Goal: Task Accomplishment & Management: Manage account settings

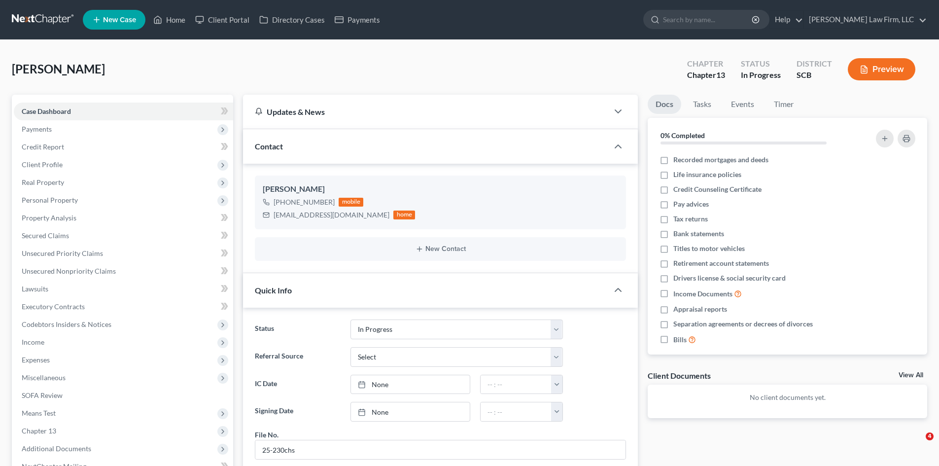
select select "3"
select select "0"
click at [788, 109] on link "Timer" at bounding box center [784, 104] width 36 height 19
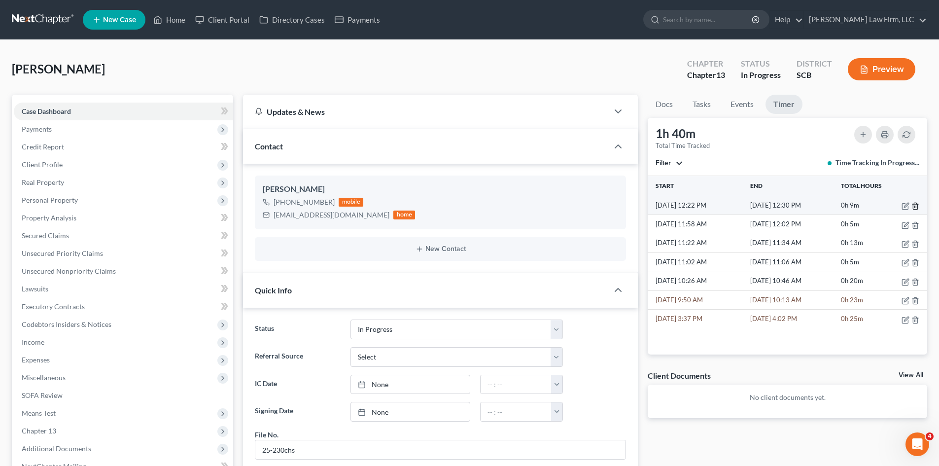
click at [918, 208] on icon "button" at bounding box center [915, 206] width 4 height 6
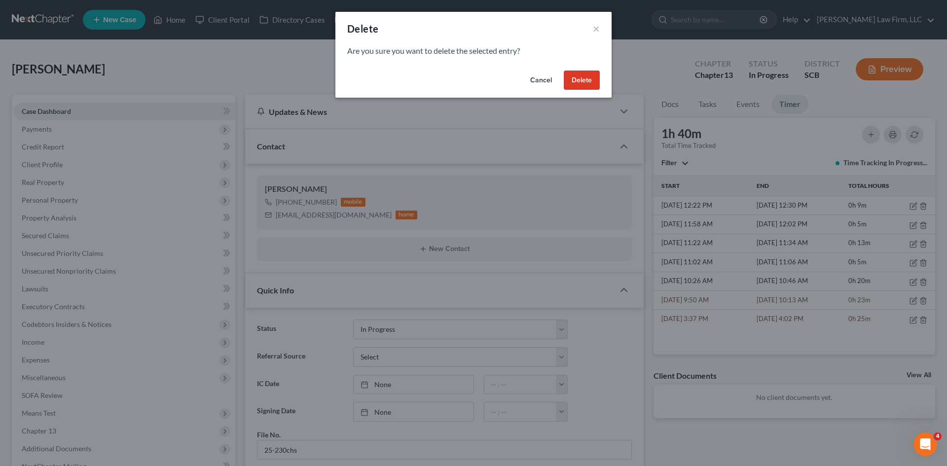
drag, startPoint x: 573, startPoint y: 75, endPoint x: 582, endPoint y: 75, distance: 8.4
click at [574, 75] on button "Delete" at bounding box center [582, 81] width 36 height 20
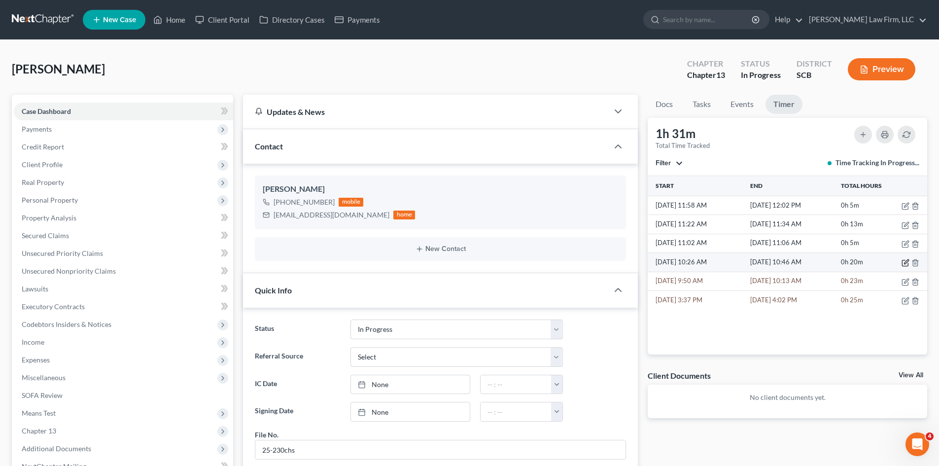
click at [904, 263] on icon "button" at bounding box center [906, 263] width 8 height 8
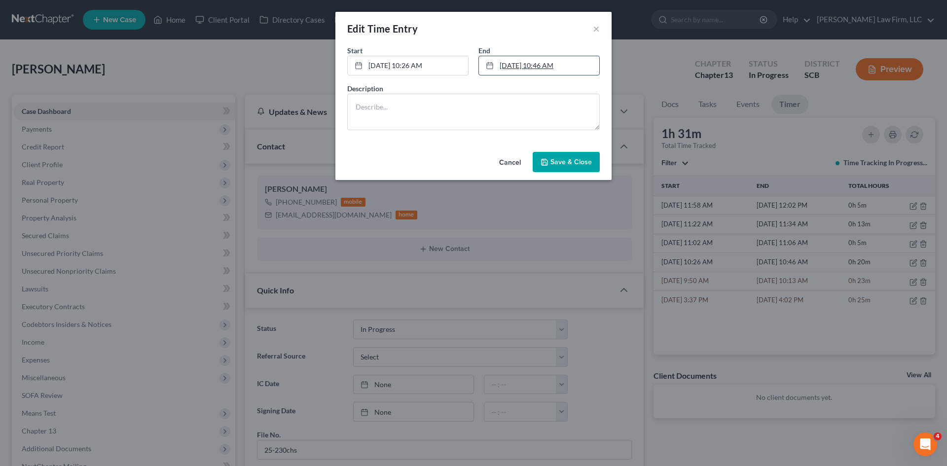
click at [523, 68] on link "[DATE] 10:46 AM" at bounding box center [539, 65] width 120 height 19
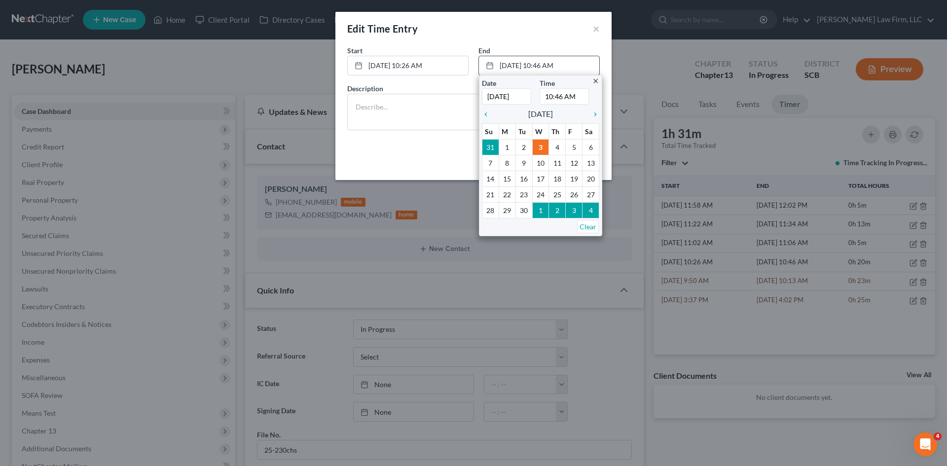
click at [547, 99] on input "10:46 AM" at bounding box center [563, 96] width 49 height 16
type input "12:02 PM"
drag, startPoint x: 450, startPoint y: 101, endPoint x: 487, endPoint y: 127, distance: 45.0
click at [450, 101] on textarea at bounding box center [473, 112] width 252 height 36
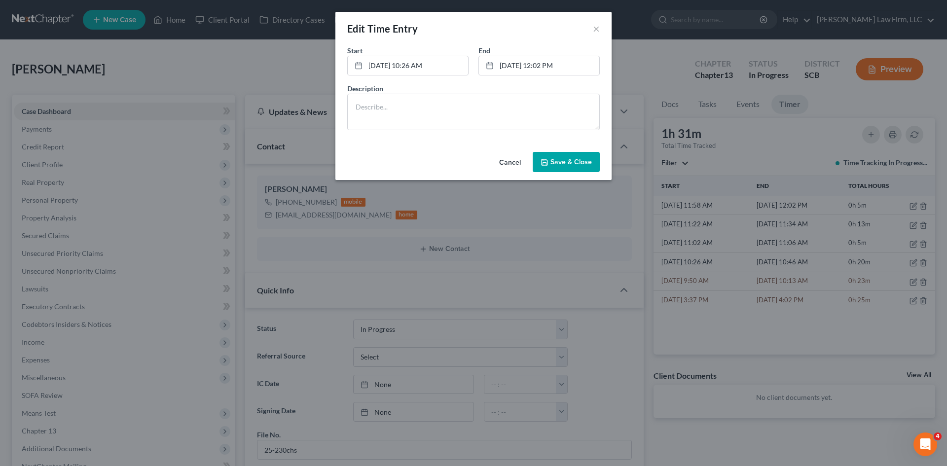
click at [567, 167] on button "Save & Close" at bounding box center [566, 162] width 67 height 21
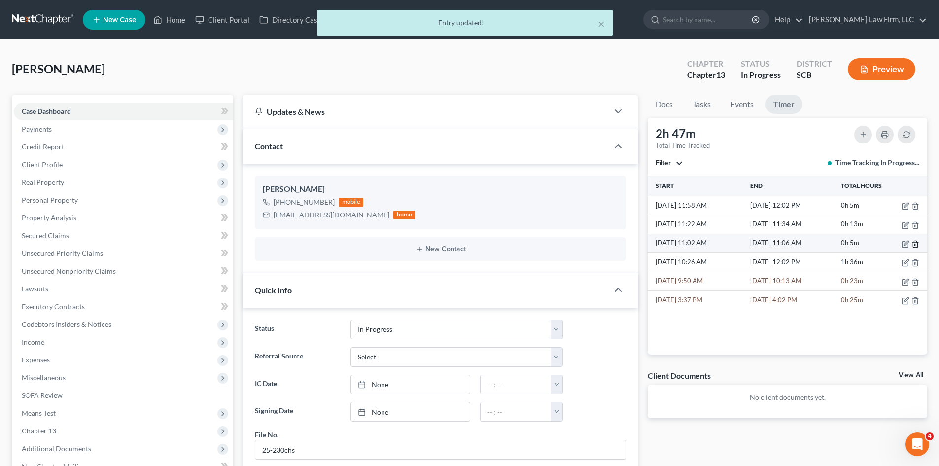
click at [916, 243] on icon "button" at bounding box center [916, 244] width 8 height 8
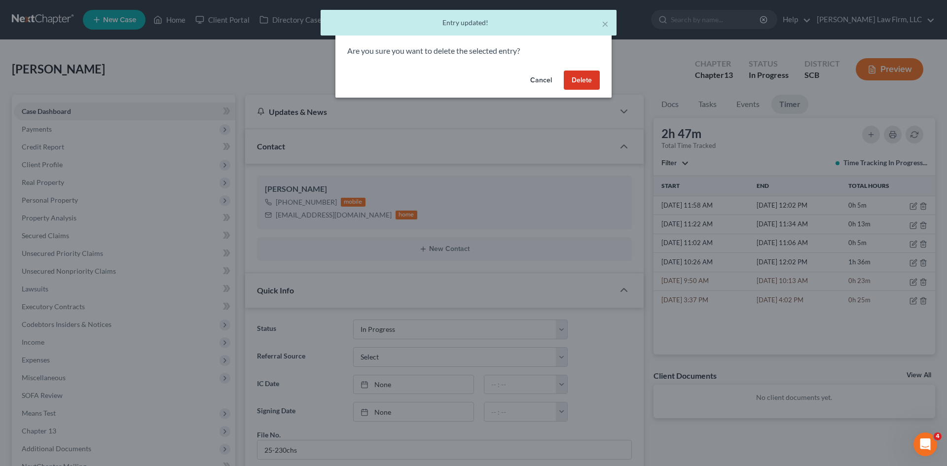
click at [584, 81] on button "Delete" at bounding box center [582, 81] width 36 height 20
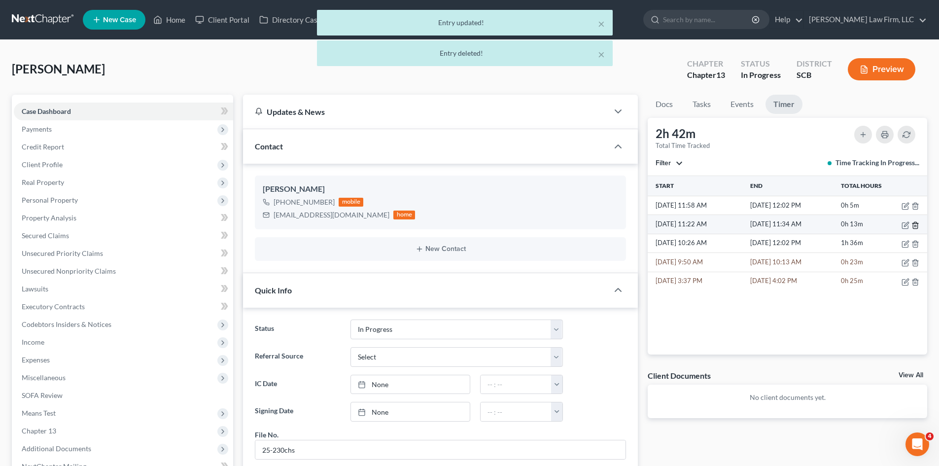
click at [917, 224] on icon "button" at bounding box center [916, 225] width 8 height 8
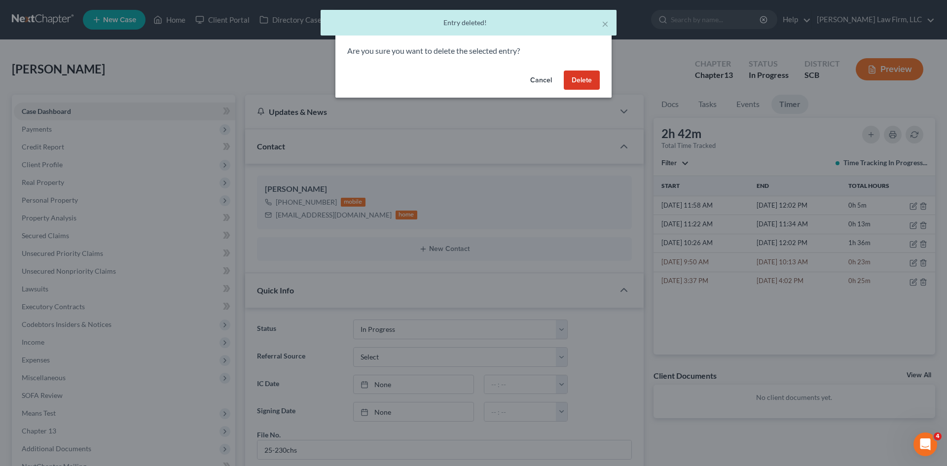
click at [589, 81] on button "Delete" at bounding box center [582, 81] width 36 height 20
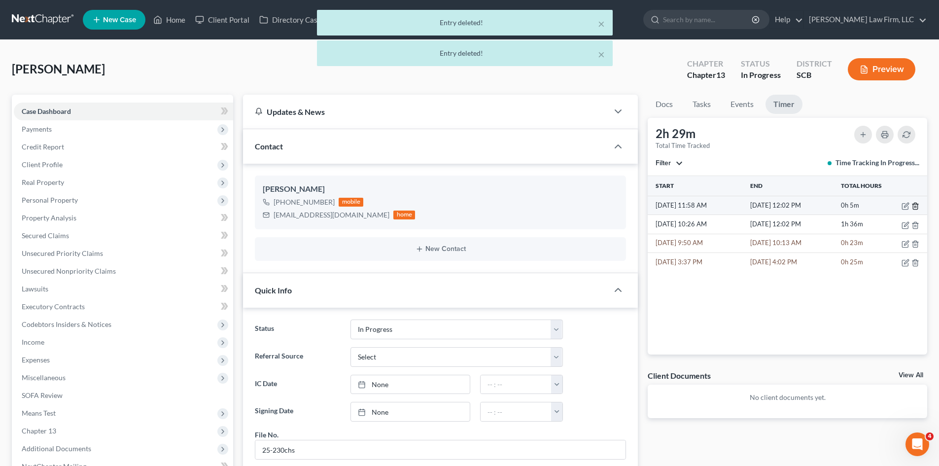
click at [915, 208] on line "button" at bounding box center [915, 207] width 0 height 2
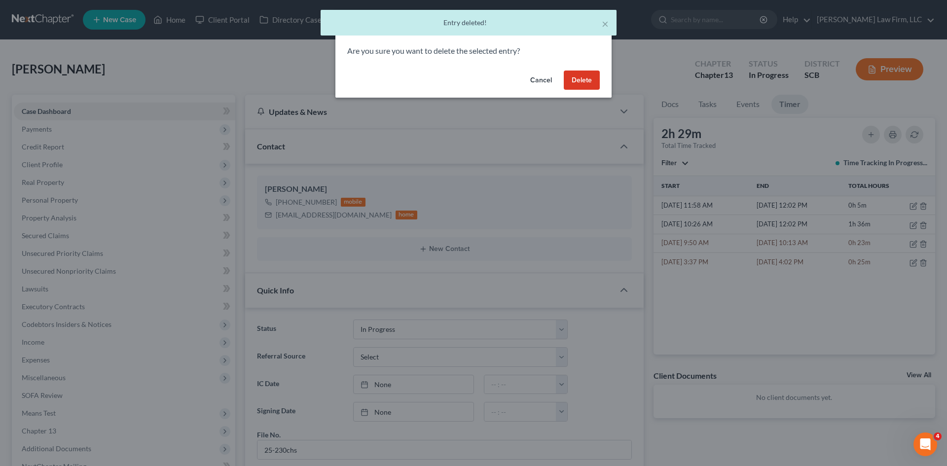
drag, startPoint x: 594, startPoint y: 74, endPoint x: 244, endPoint y: 30, distance: 352.9
click at [594, 74] on button "Delete" at bounding box center [582, 81] width 36 height 20
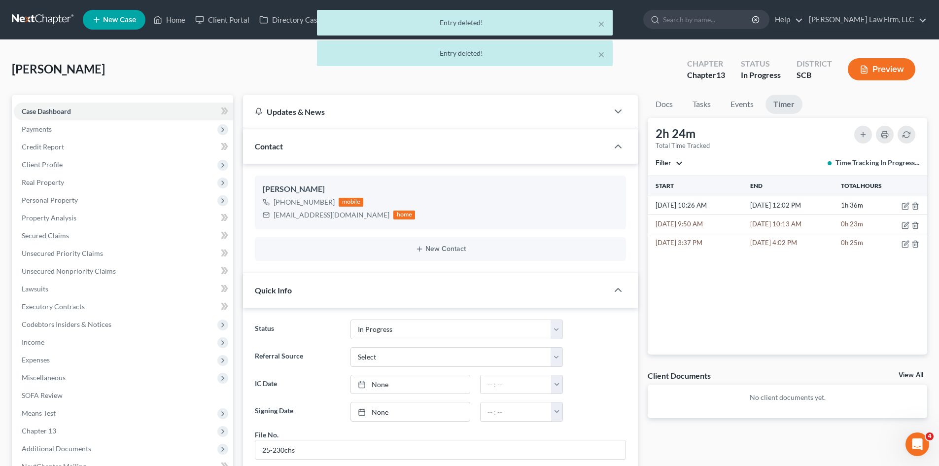
click at [187, 21] on div "× Entry deleted! × Entry deleted!" at bounding box center [464, 40] width 939 height 61
drag, startPoint x: 180, startPoint y: 20, endPoint x: 920, endPoint y: 202, distance: 762.1
click at [180, 20] on div "× Entry deleted! × Entry deleted!" at bounding box center [464, 40] width 939 height 61
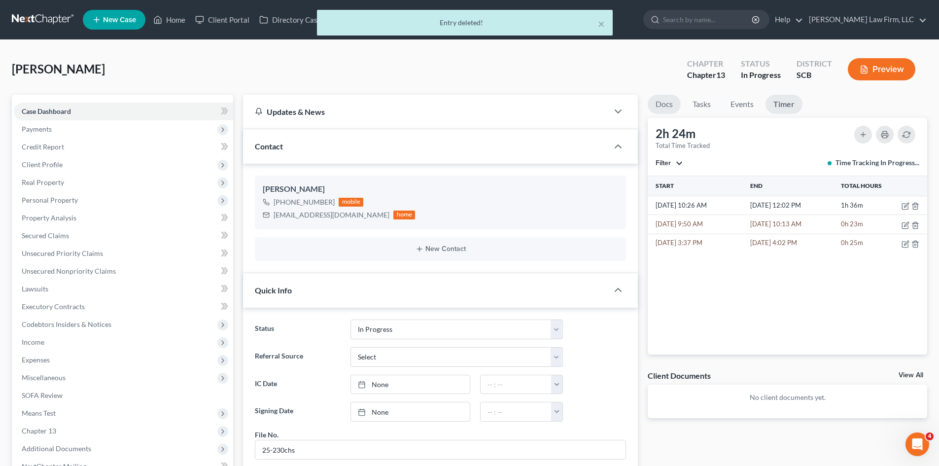
click at [663, 107] on link "Docs" at bounding box center [664, 104] width 33 height 19
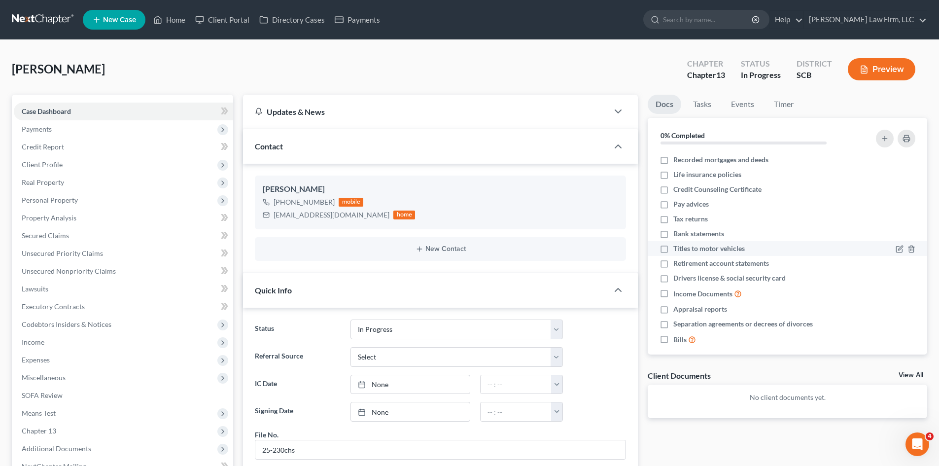
click at [674, 250] on label "Titles to motor vehicles" at bounding box center [709, 249] width 71 height 10
click at [677, 250] on input "Titles to motor vehicles" at bounding box center [680, 247] width 6 height 6
checkbox input "true"
click at [674, 265] on label "Retirement account statements" at bounding box center [722, 263] width 96 height 10
click at [677, 265] on input "Retirement account statements" at bounding box center [680, 261] width 6 height 6
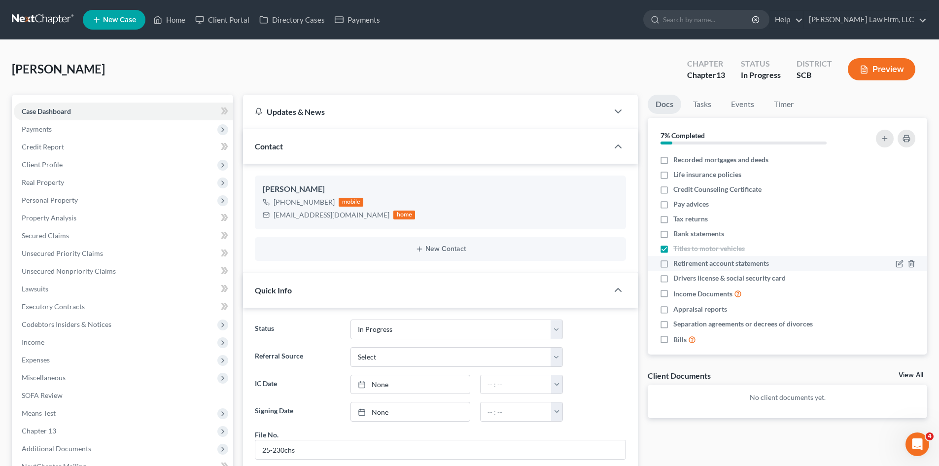
checkbox input "true"
click at [674, 279] on label "Drivers license & social security card" at bounding box center [730, 278] width 112 height 10
click at [677, 279] on input "Drivers license & social security card" at bounding box center [680, 276] width 6 height 6
checkbox input "true"
click at [674, 310] on label "Appraisal reports" at bounding box center [701, 309] width 54 height 10
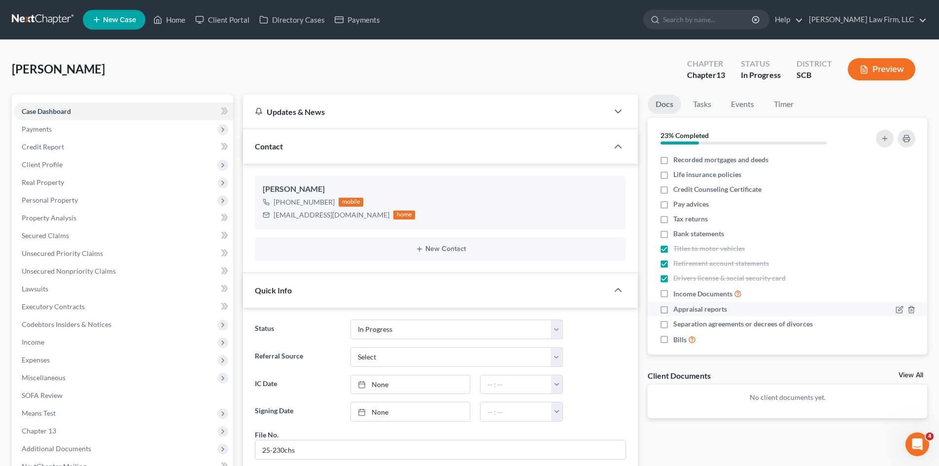
click at [677, 310] on input "Appraisal reports" at bounding box center [680, 307] width 6 height 6
checkbox input "true"
click at [674, 162] on label "Recorded mortgages and deeds" at bounding box center [721, 160] width 95 height 10
click at [677, 161] on input "Recorded mortgages and deeds" at bounding box center [680, 158] width 6 height 6
checkbox input "true"
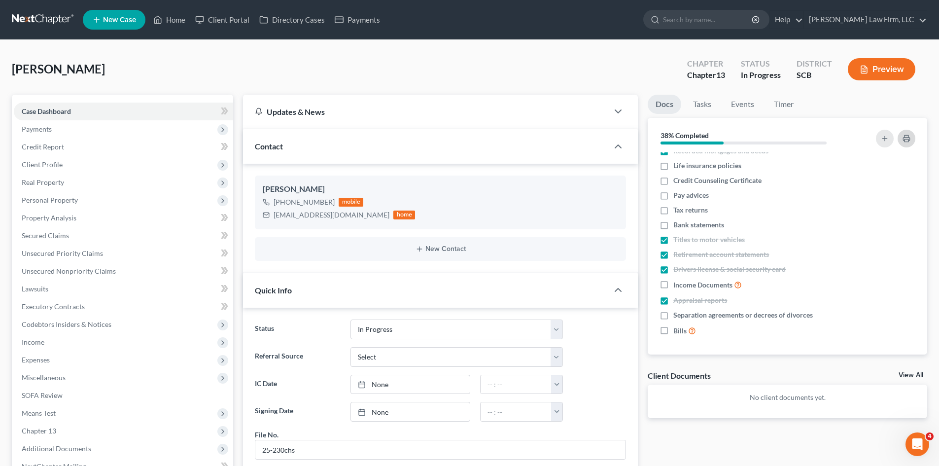
click at [908, 138] on icon "button" at bounding box center [906, 139] width 6 height 3
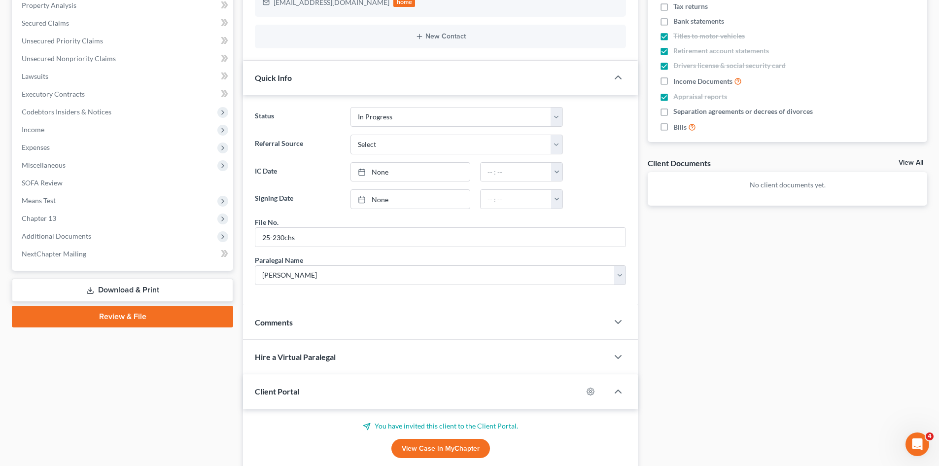
scroll to position [289, 0]
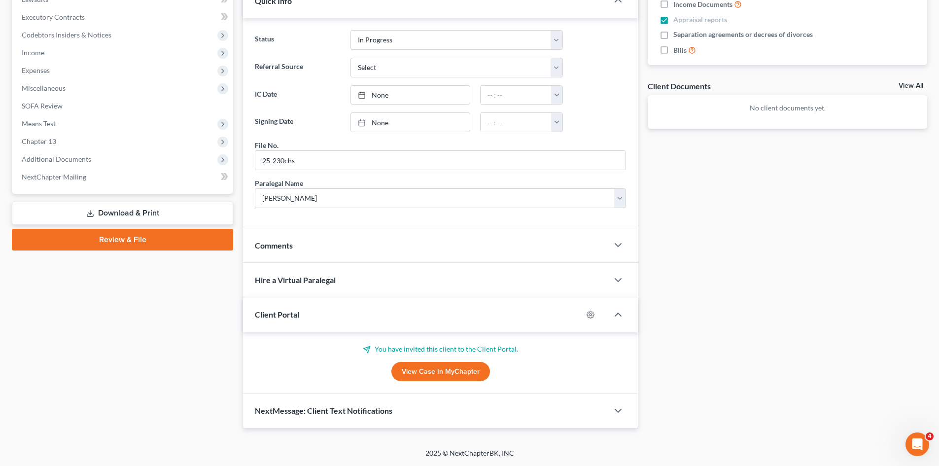
click at [454, 404] on div "NextMessage: Client Text Notifications" at bounding box center [425, 410] width 365 height 34
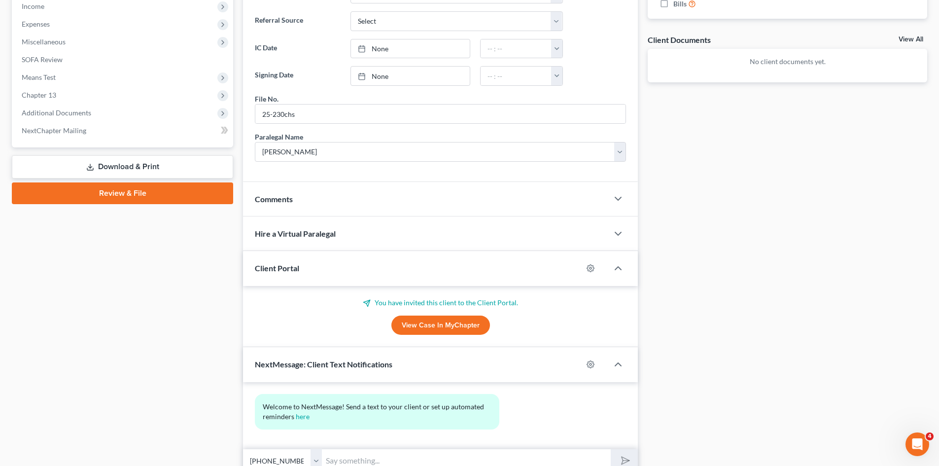
scroll to position [380, 0]
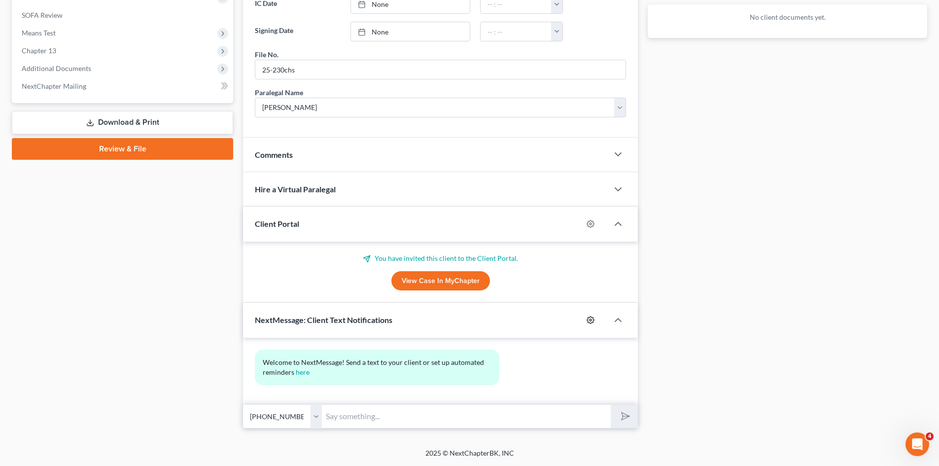
click at [593, 323] on icon "button" at bounding box center [590, 320] width 7 height 7
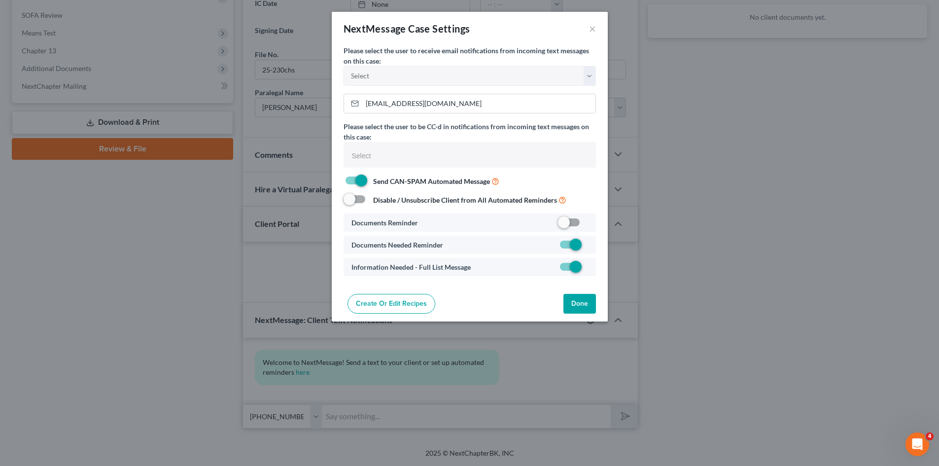
select select
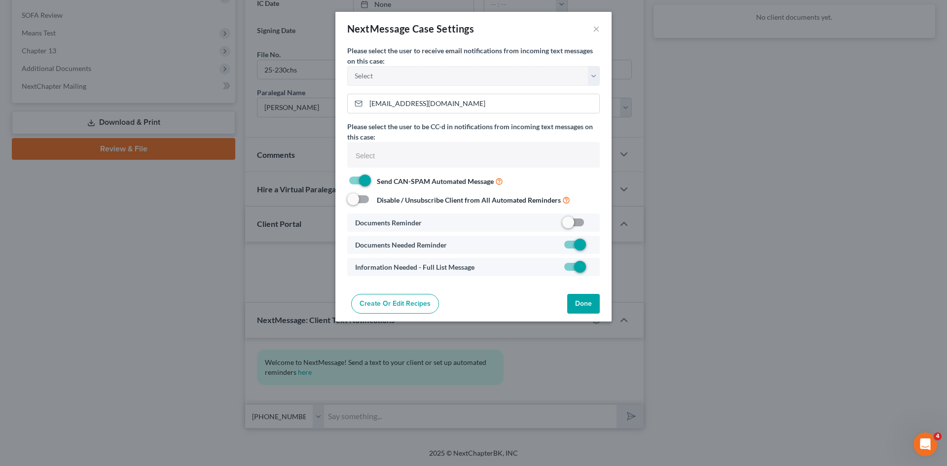
click at [592, 225] on label at bounding box center [592, 225] width 0 height 0
click at [596, 224] on input "checkbox" at bounding box center [599, 220] width 6 height 6
checkbox input "true"
click at [585, 306] on button "Done" at bounding box center [583, 304] width 33 height 20
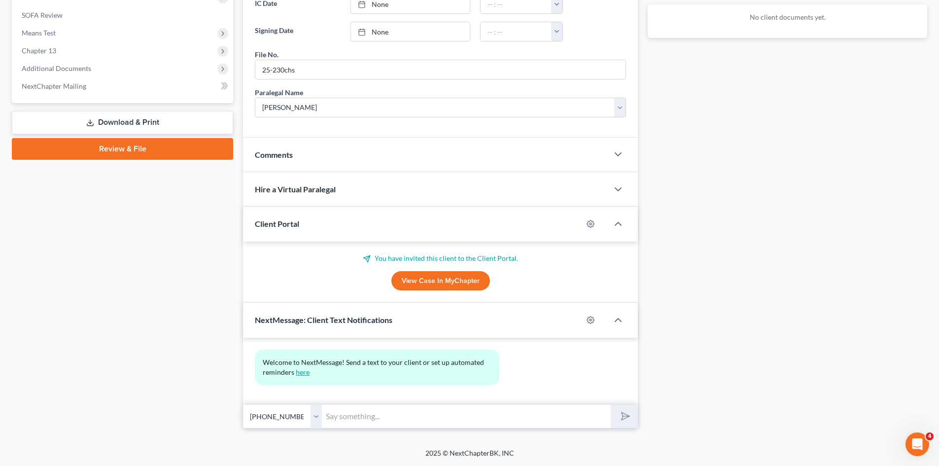
click at [302, 375] on link "here" at bounding box center [303, 372] width 14 height 8
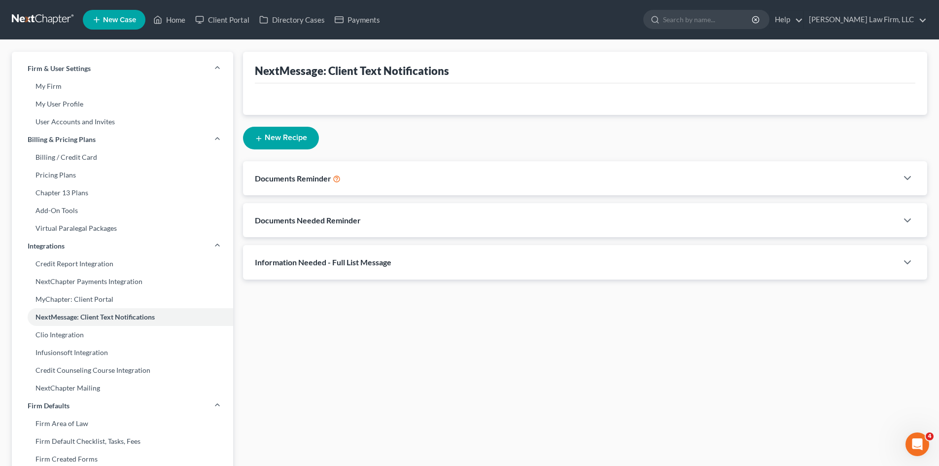
select select
select select "23054"
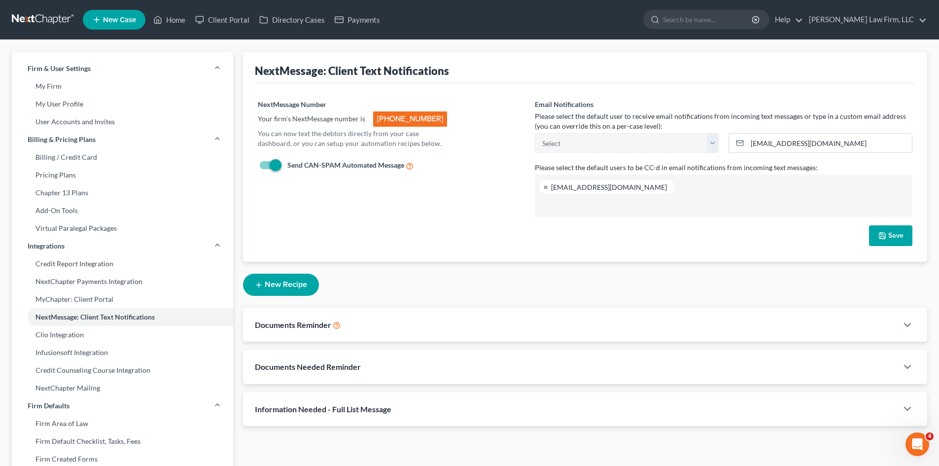
scroll to position [53, 0]
click at [911, 323] on icon "button" at bounding box center [908, 325] width 12 height 12
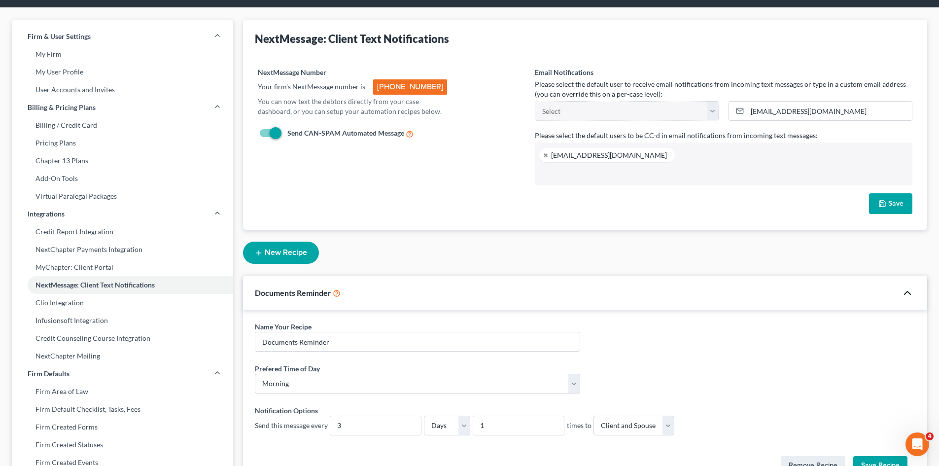
scroll to position [49, 0]
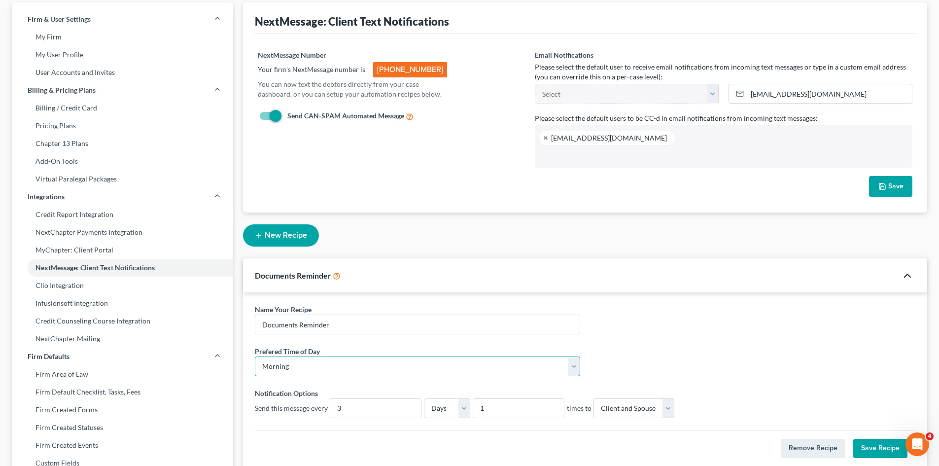
click at [576, 371] on select "Morning Afternoon" at bounding box center [417, 366] width 325 height 20
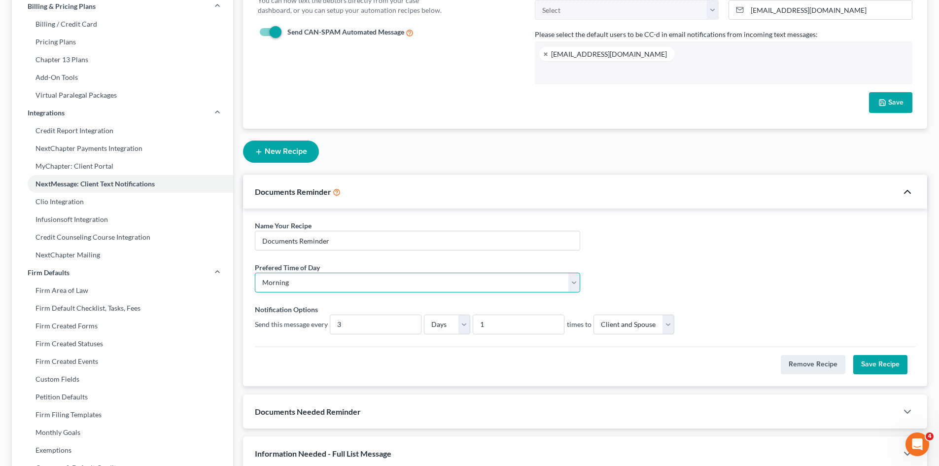
scroll to position [148, 0]
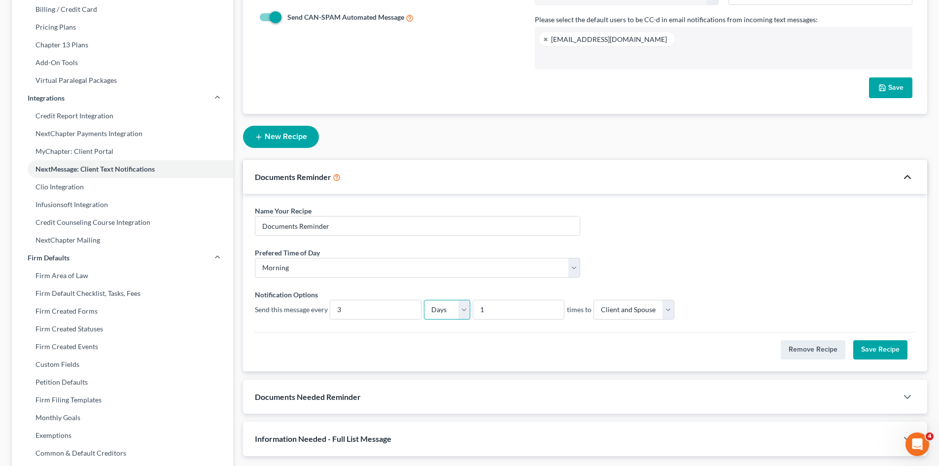
click at [428, 313] on select "Days Weeks" at bounding box center [447, 310] width 46 height 20
click at [380, 309] on input "3" at bounding box center [375, 309] width 91 height 19
type input "7"
click at [879, 356] on button "Save Recipe" at bounding box center [881, 350] width 54 height 20
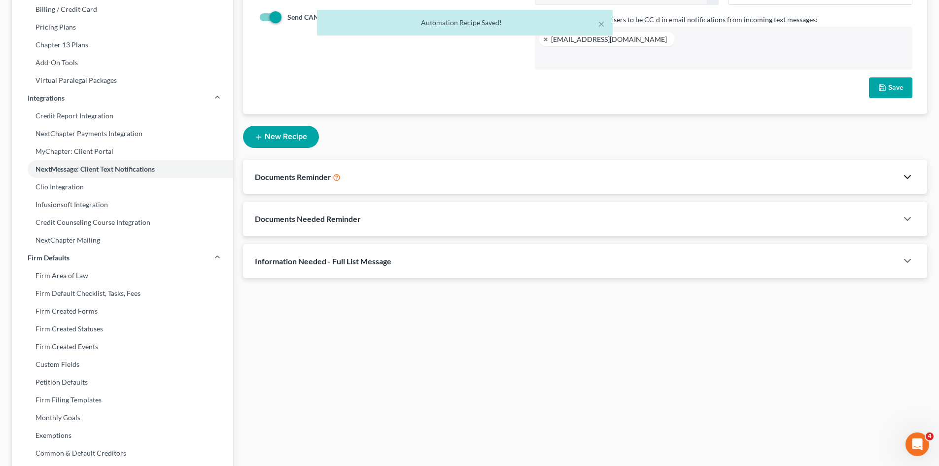
click at [883, 221] on div "Documents Needed Reminder" at bounding box center [570, 219] width 655 height 34
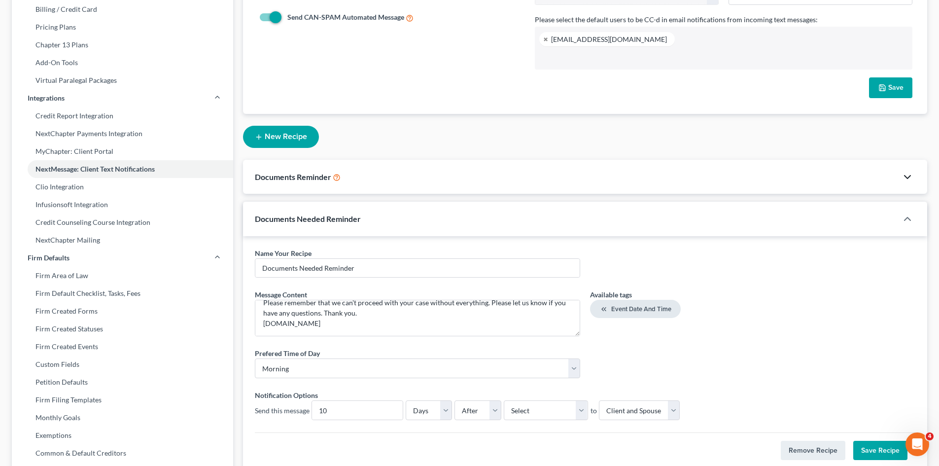
click at [641, 314] on button "Event Date and Time" at bounding box center [635, 309] width 91 height 18
drag, startPoint x: 462, startPoint y: 321, endPoint x: 347, endPoint y: 326, distance: 114.5
click at [347, 326] on textarea "Good morning from [PERSON_NAME] Law Firm! Please forward the documentation we n…" at bounding box center [417, 318] width 325 height 36
type textarea "Good morning from [PERSON_NAME] Law Firm! Please forward the documentation we n…"
click at [569, 372] on select "Morning Afternoon" at bounding box center [417, 368] width 325 height 20
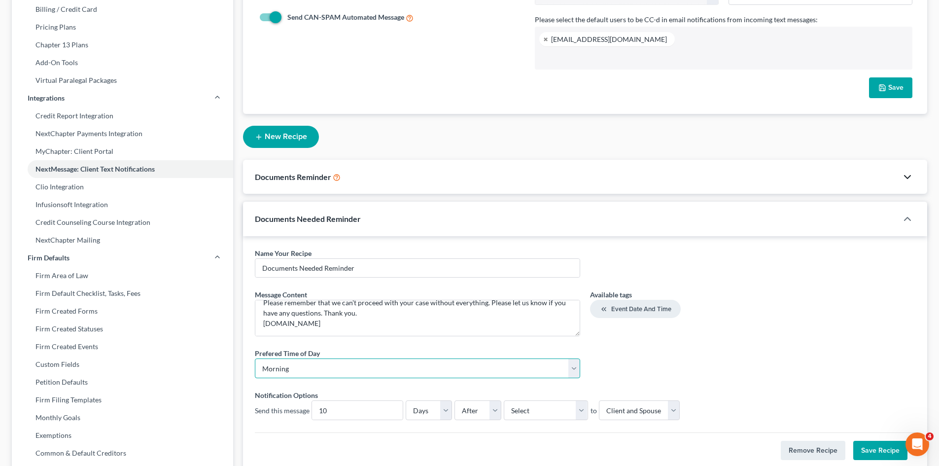
click at [569, 372] on select "Morning Afternoon" at bounding box center [417, 368] width 325 height 20
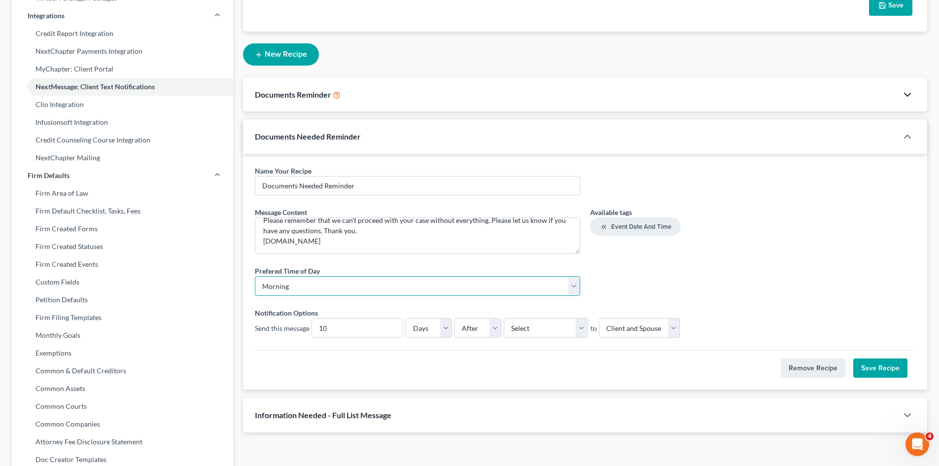
scroll to position [247, 0]
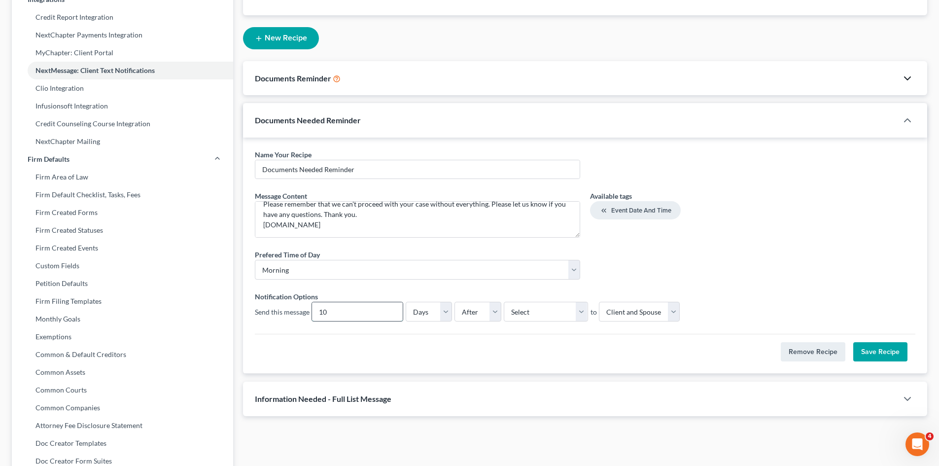
click at [365, 318] on input "10" at bounding box center [357, 311] width 91 height 19
click at [524, 317] on select "Select Filing Date IC Date Signing Date 341 Hearing Confirmation Date" at bounding box center [546, 312] width 84 height 20
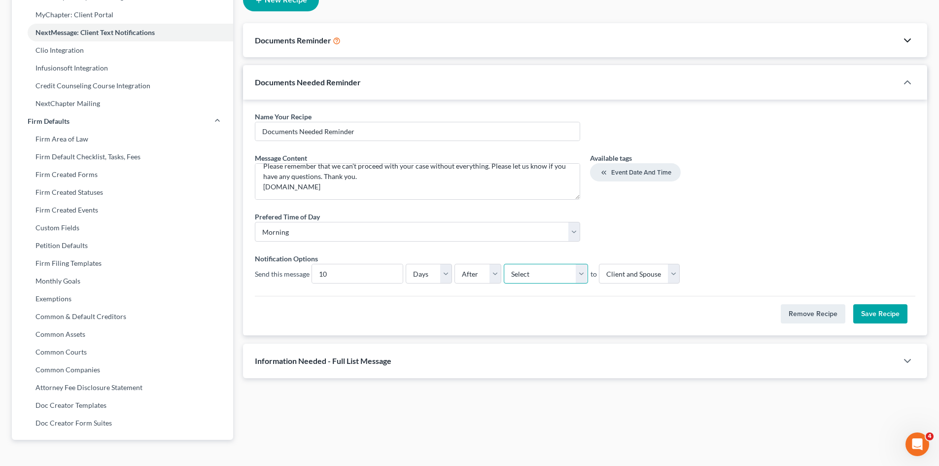
scroll to position [296, 0]
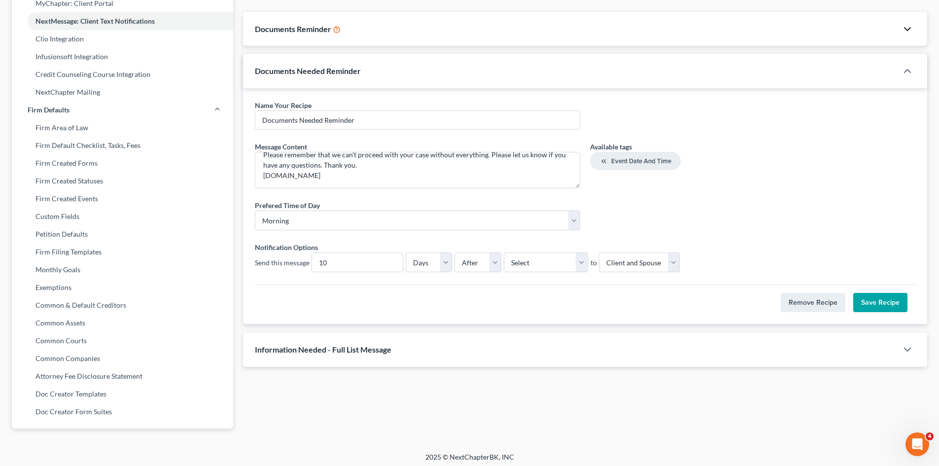
click at [377, 31] on div "Documents Reminder" at bounding box center [570, 29] width 655 height 34
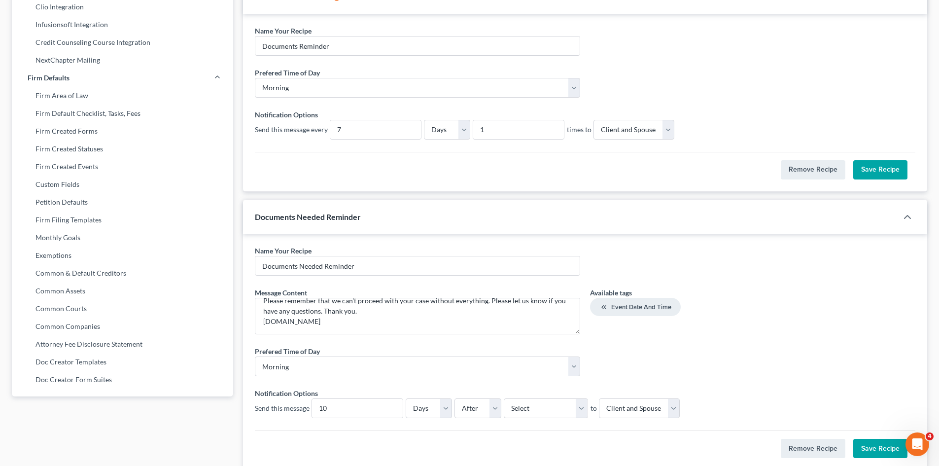
scroll to position [345, 0]
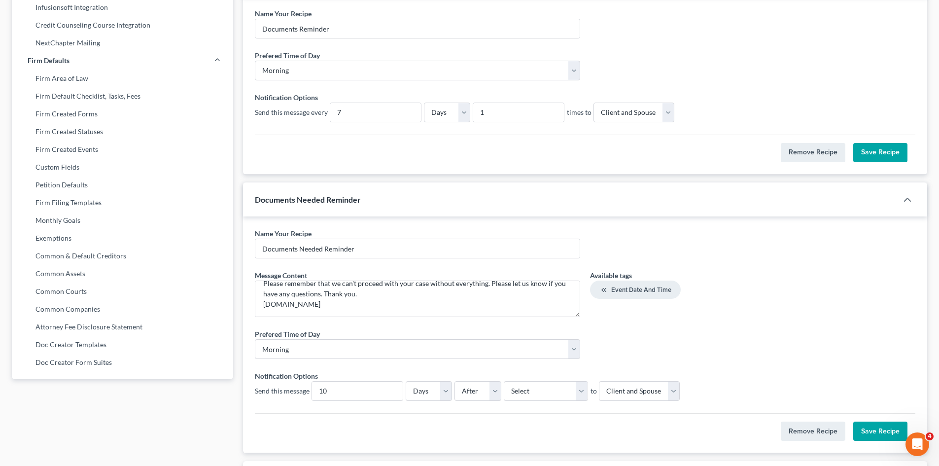
click at [901, 156] on button "Save Recipe" at bounding box center [881, 153] width 54 height 20
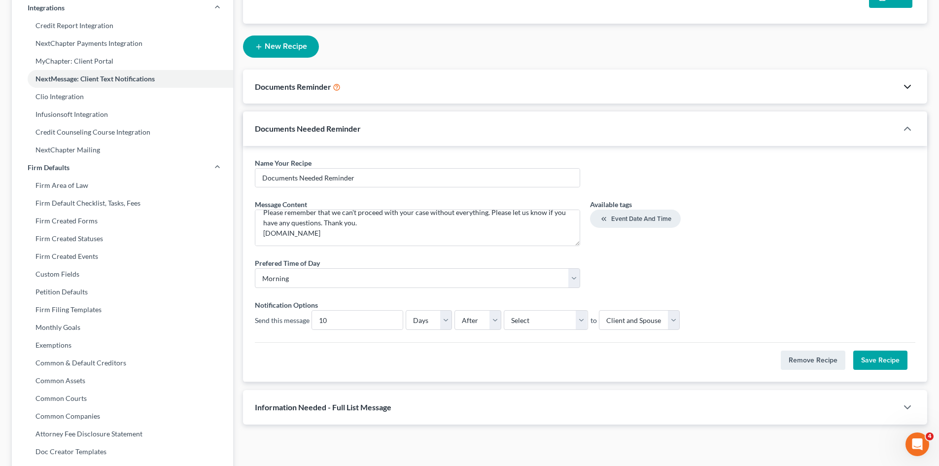
scroll to position [300, 0]
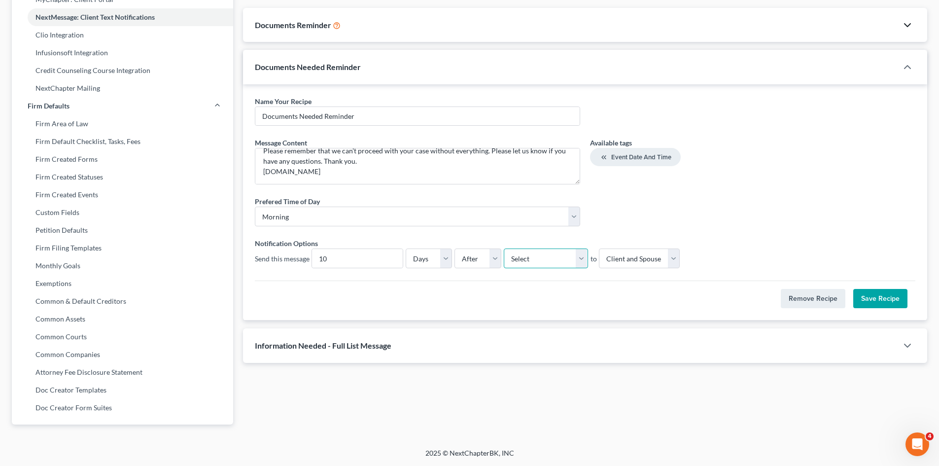
click at [520, 267] on select "Select Filing Date IC Date Signing Date 341 Hearing Confirmation Date" at bounding box center [546, 259] width 84 height 20
click at [530, 262] on select "Select Filing Date IC Date Signing Date 341 Hearing Confirmation Date" at bounding box center [546, 259] width 84 height 20
click at [432, 344] on div "Information Needed - Full List Message" at bounding box center [570, 345] width 655 height 34
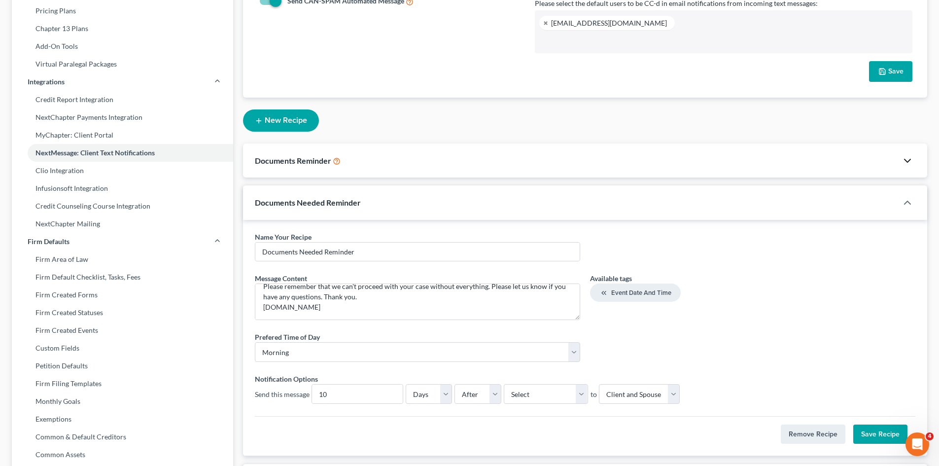
scroll to position [126, 0]
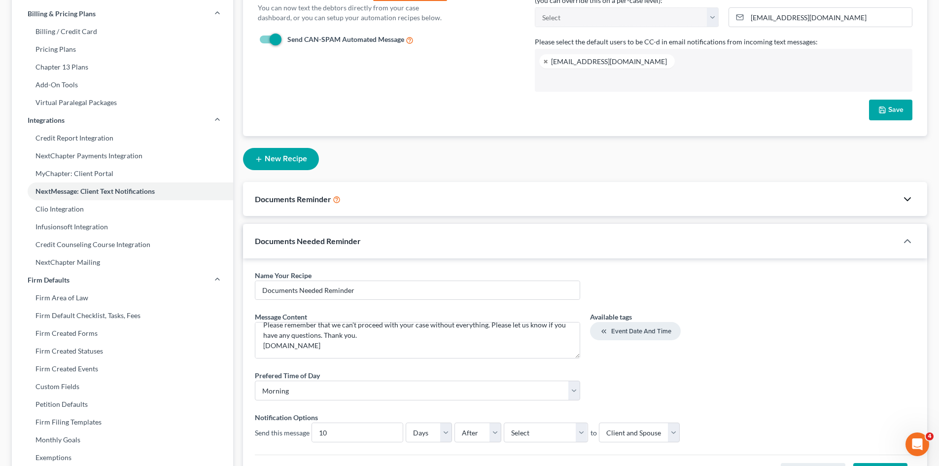
click at [900, 99] on div "Email Notifications Please select the default user to receive email notificatio…" at bounding box center [724, 36] width 388 height 126
click at [895, 110] on button "Save" at bounding box center [890, 110] width 43 height 21
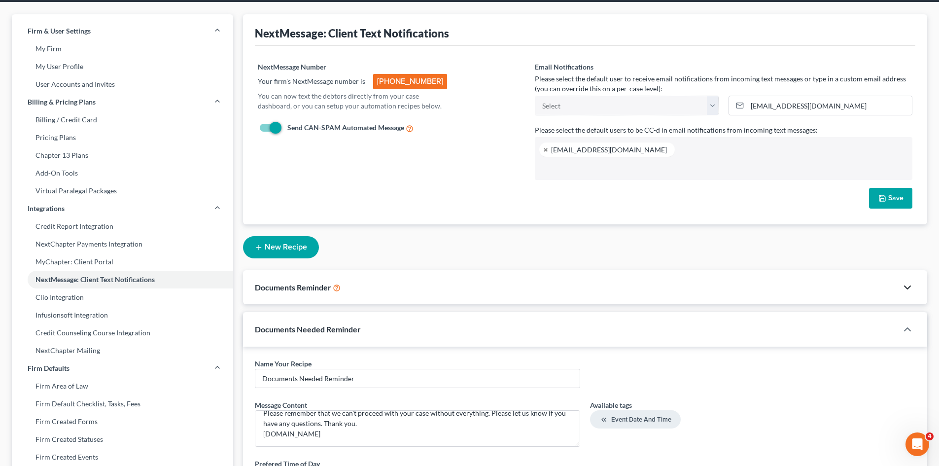
scroll to position [0, 0]
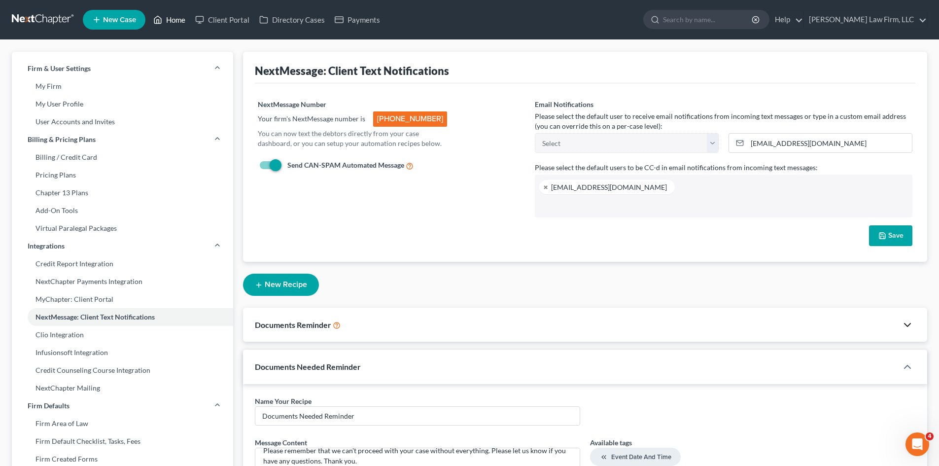
click at [183, 25] on link "Home" at bounding box center [169, 20] width 42 height 18
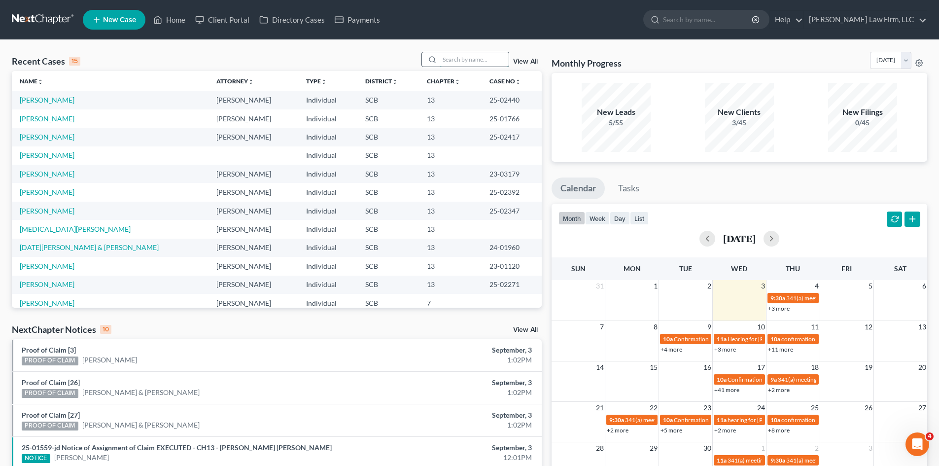
click at [455, 57] on input "search" at bounding box center [474, 59] width 69 height 14
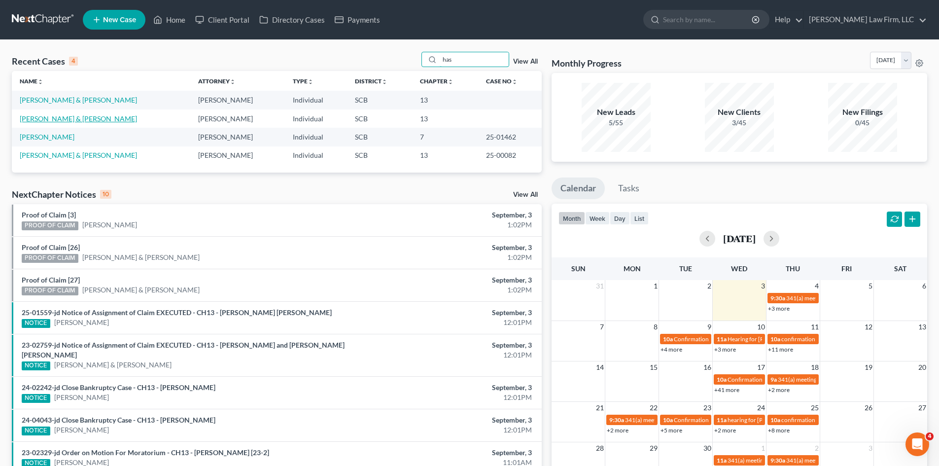
type input "has"
click at [81, 118] on link "[PERSON_NAME] & [PERSON_NAME]" at bounding box center [78, 118] width 117 height 8
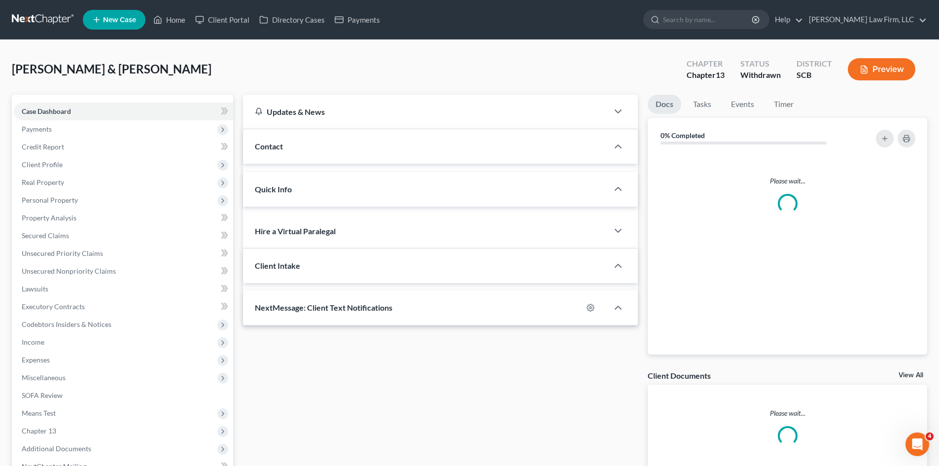
select select "0"
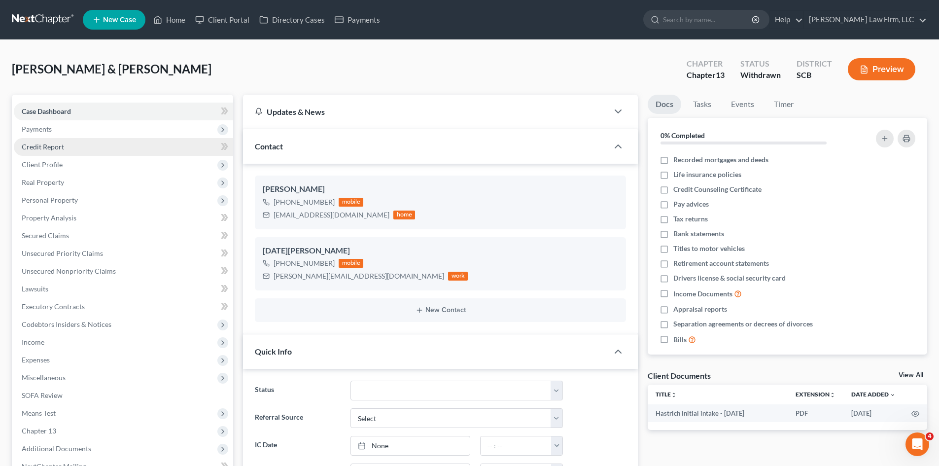
scroll to position [144, 0]
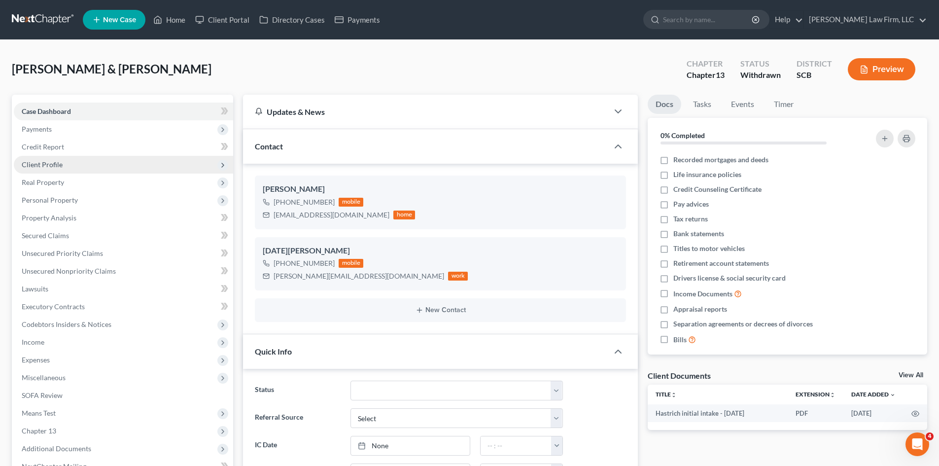
click at [54, 160] on span "Client Profile" at bounding box center [42, 164] width 41 height 8
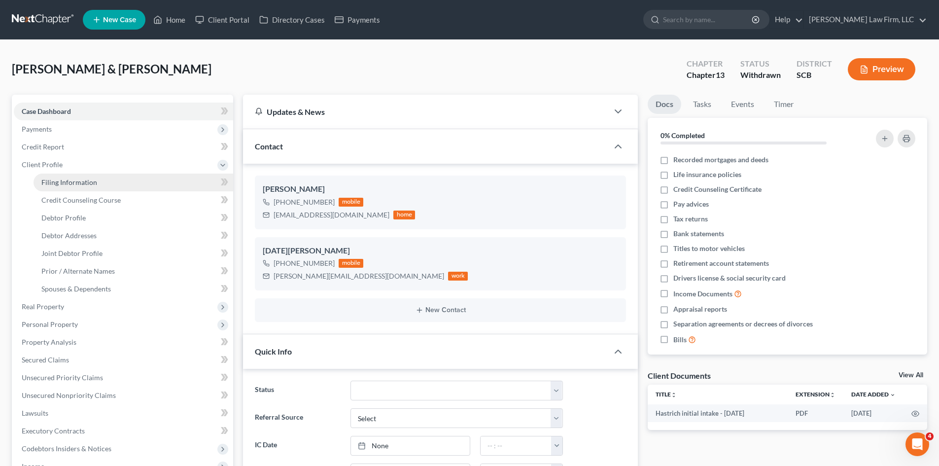
click at [58, 176] on link "Filing Information" at bounding box center [134, 183] width 200 height 18
select select "1"
select select "3"
select select "72"
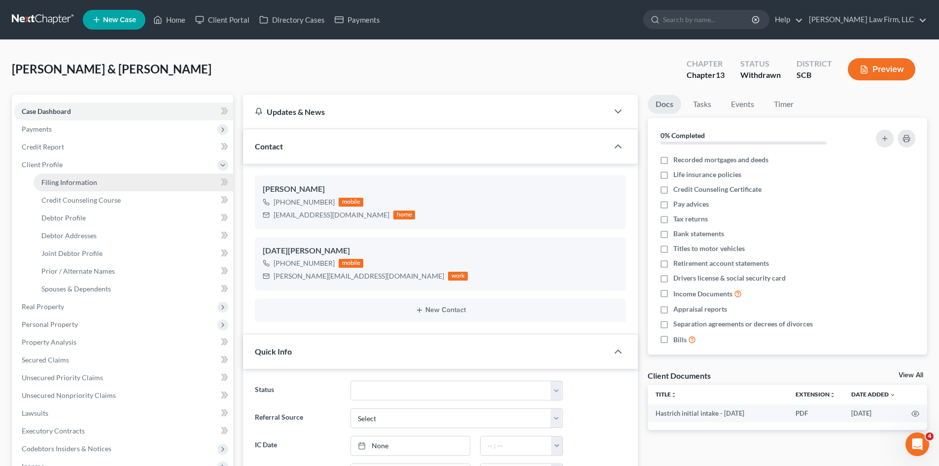
select select "1"
select select "42"
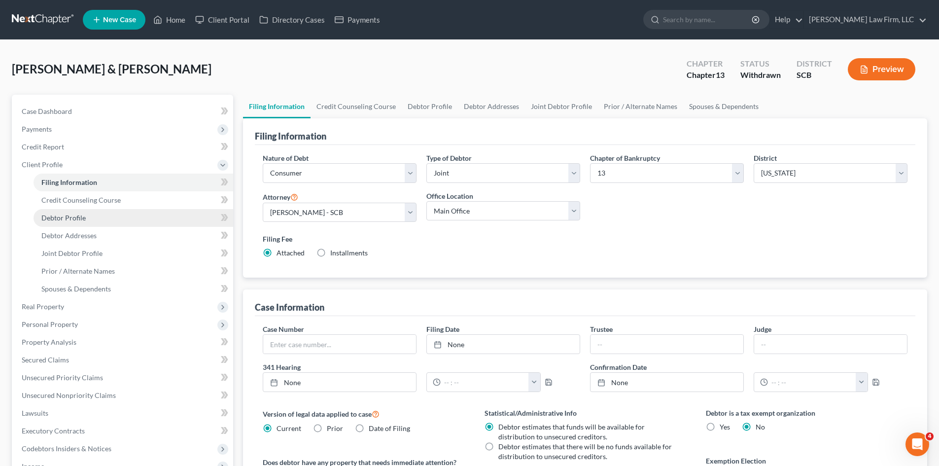
click at [67, 214] on span "Debtor Profile" at bounding box center [63, 218] width 44 height 8
select select "1"
select select "0"
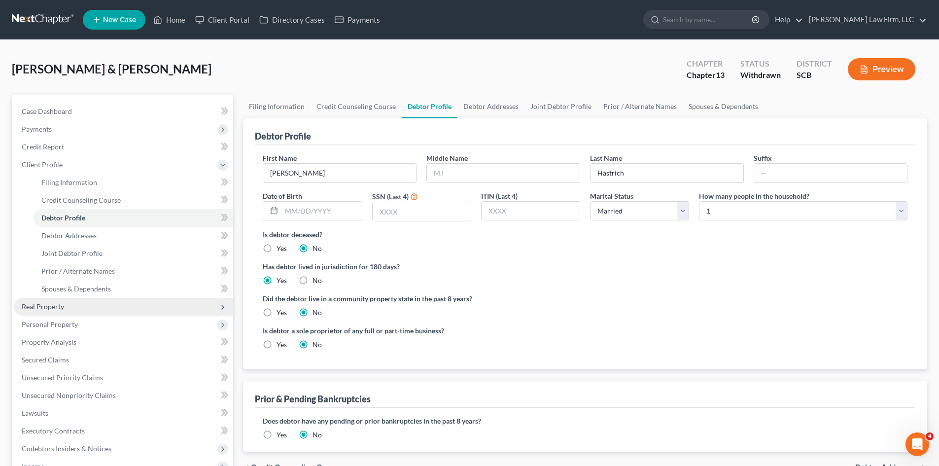
click at [50, 305] on span "Real Property" at bounding box center [43, 306] width 42 height 8
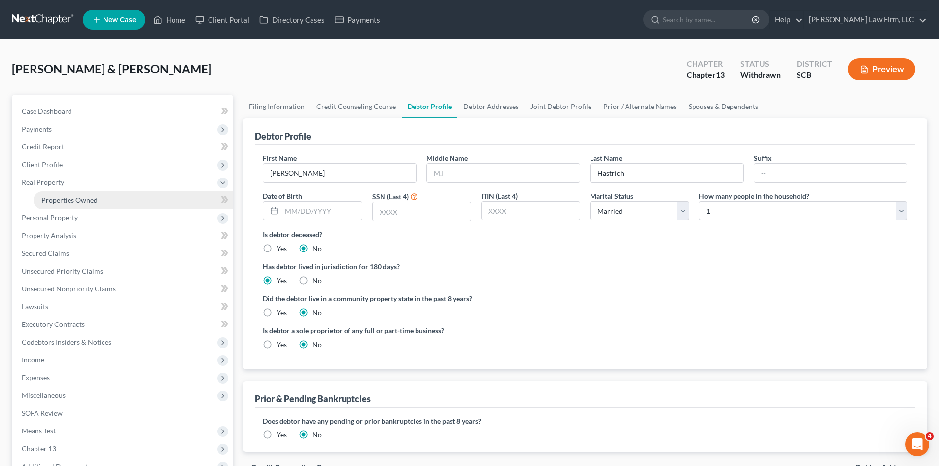
click at [61, 203] on span "Properties Owned" at bounding box center [69, 200] width 56 height 8
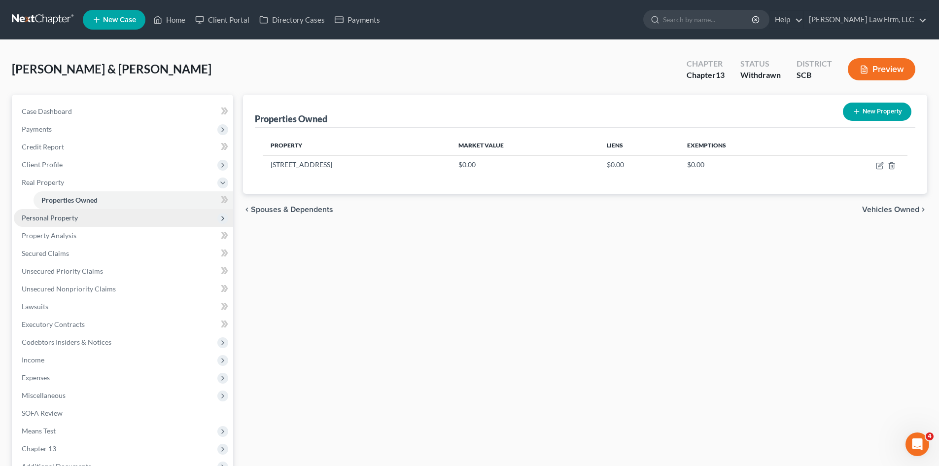
click at [64, 216] on span "Personal Property" at bounding box center [50, 218] width 56 height 8
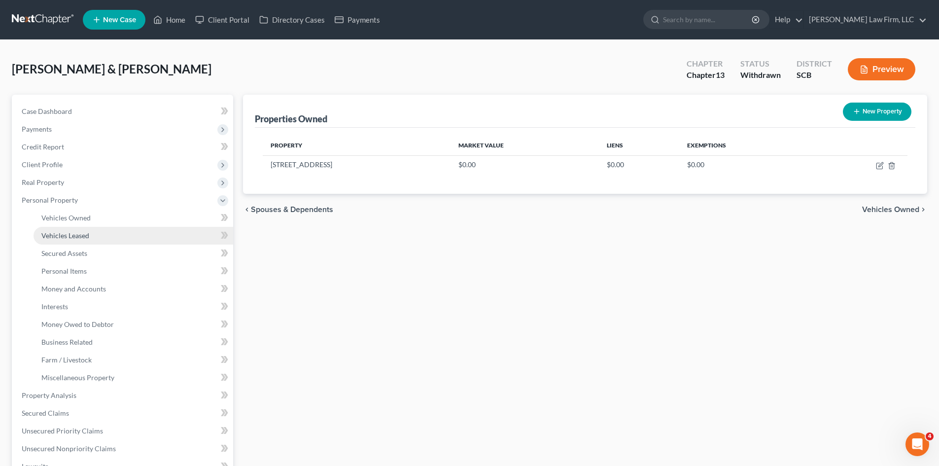
click at [65, 229] on link "Vehicles Leased" at bounding box center [134, 236] width 200 height 18
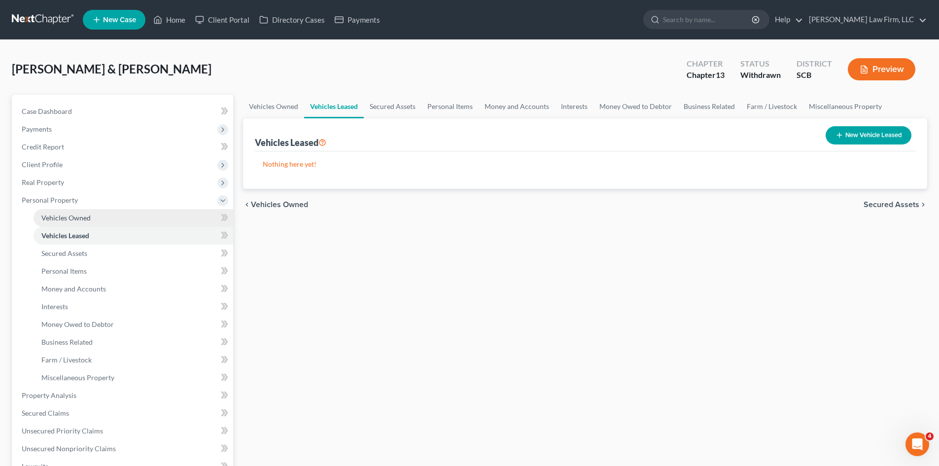
click at [65, 218] on span "Vehicles Owned" at bounding box center [65, 218] width 49 height 8
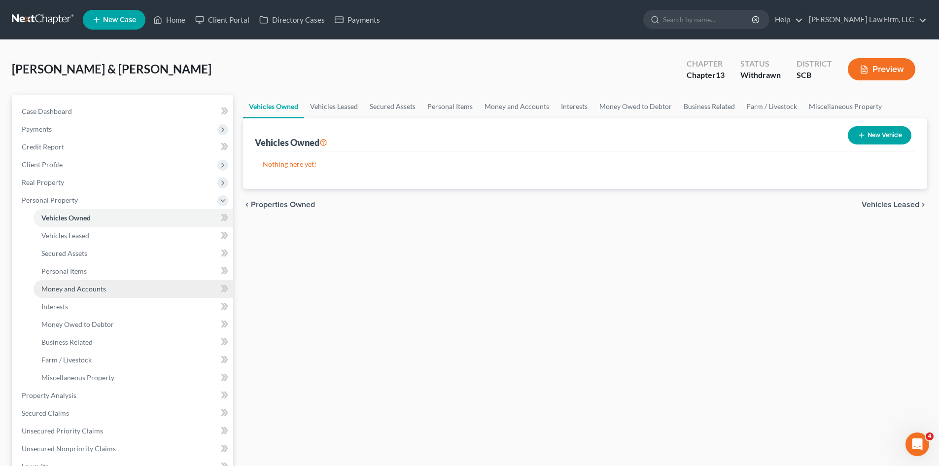
click at [72, 281] on link "Money and Accounts" at bounding box center [134, 289] width 200 height 18
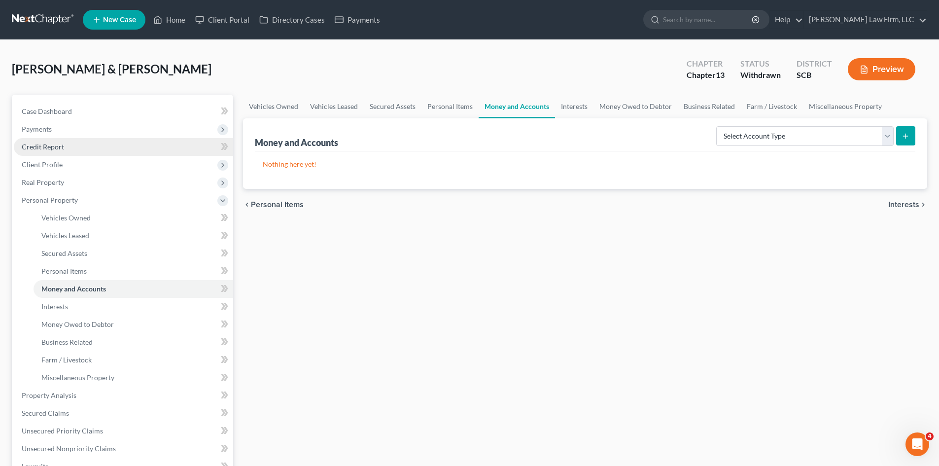
click at [53, 147] on span "Credit Report" at bounding box center [43, 146] width 42 height 8
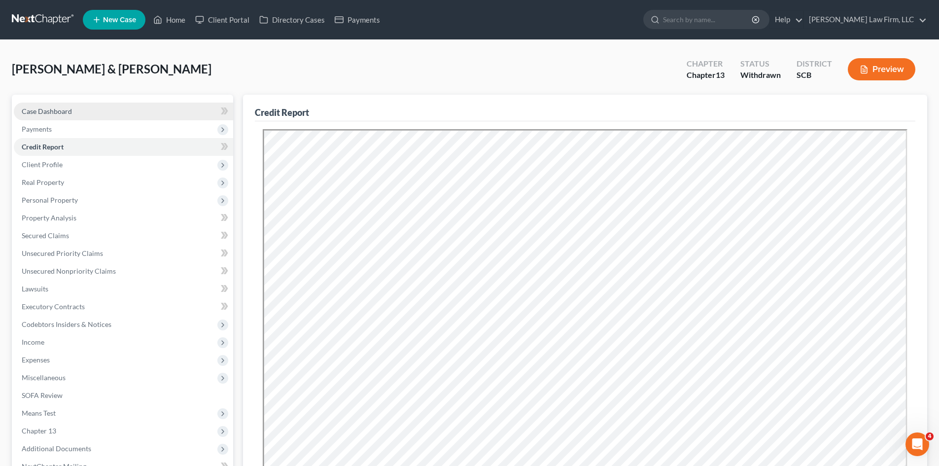
click at [60, 114] on span "Case Dashboard" at bounding box center [47, 111] width 50 height 8
select select "0"
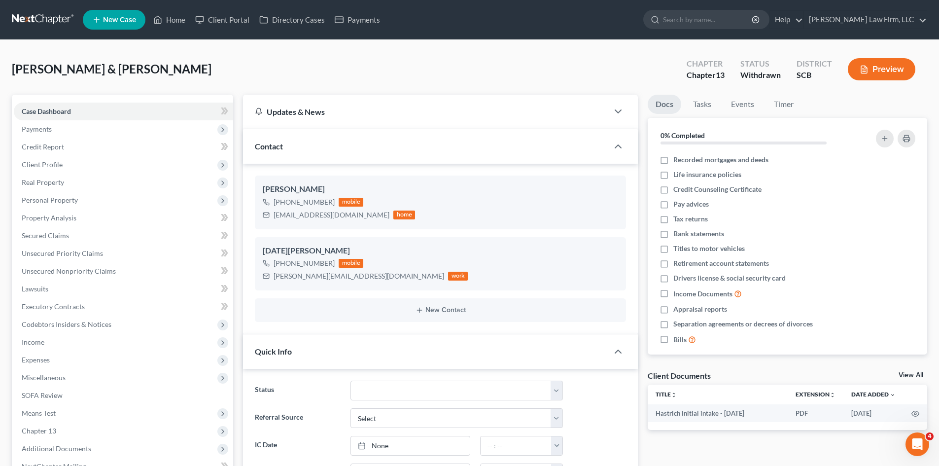
scroll to position [144, 0]
click at [167, 21] on link "Home" at bounding box center [169, 20] width 42 height 18
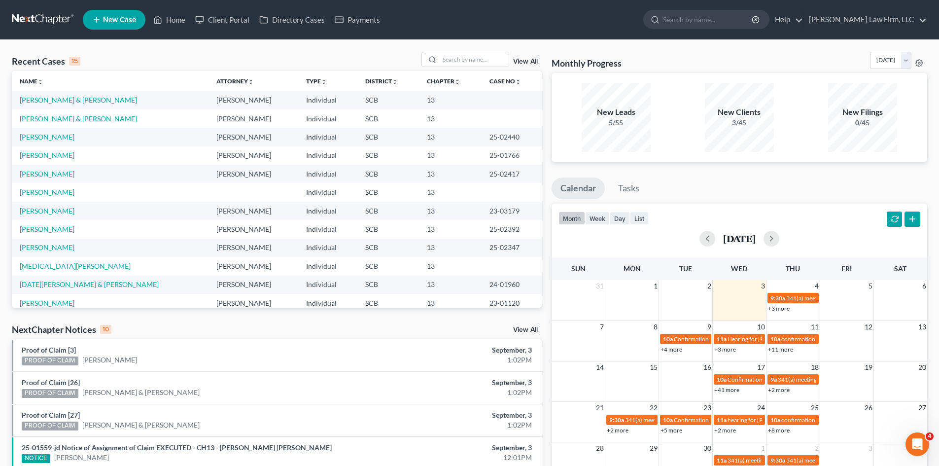
click at [519, 60] on link "View All" at bounding box center [525, 61] width 25 height 7
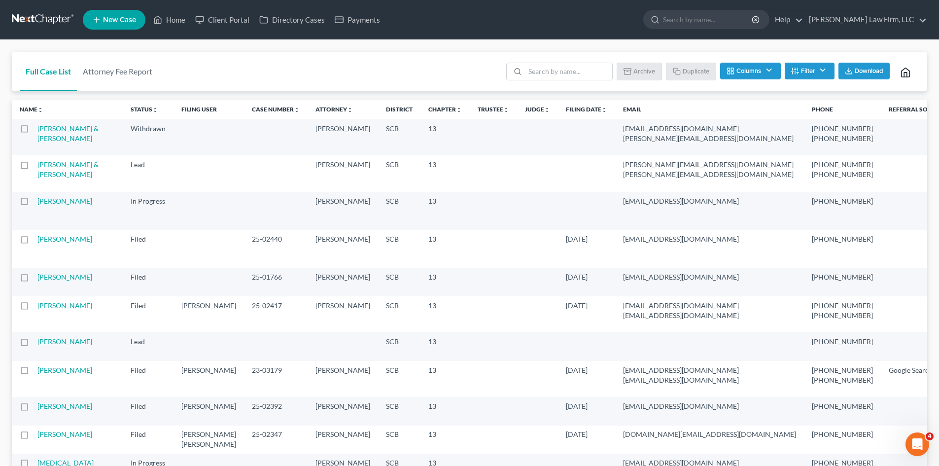
click at [34, 131] on label at bounding box center [34, 131] width 0 height 0
click at [37, 129] on input "checkbox" at bounding box center [40, 127] width 6 height 6
click at [635, 71] on button "Archive" at bounding box center [641, 71] width 44 height 17
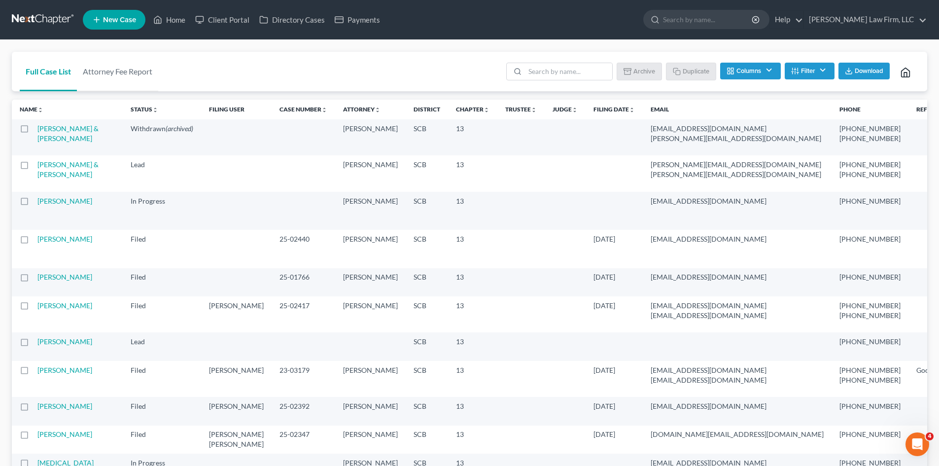
checkbox input "false"
click at [173, 26] on link "Home" at bounding box center [169, 20] width 42 height 18
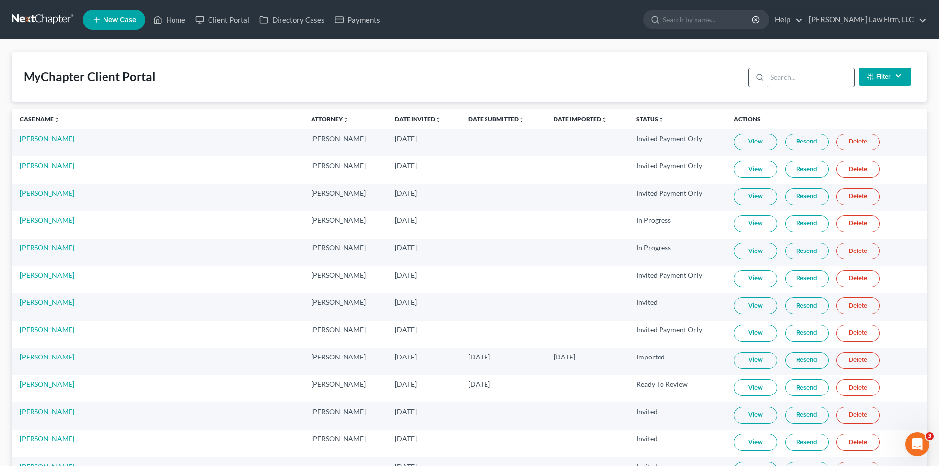
click at [808, 74] on input "search" at bounding box center [810, 77] width 87 height 19
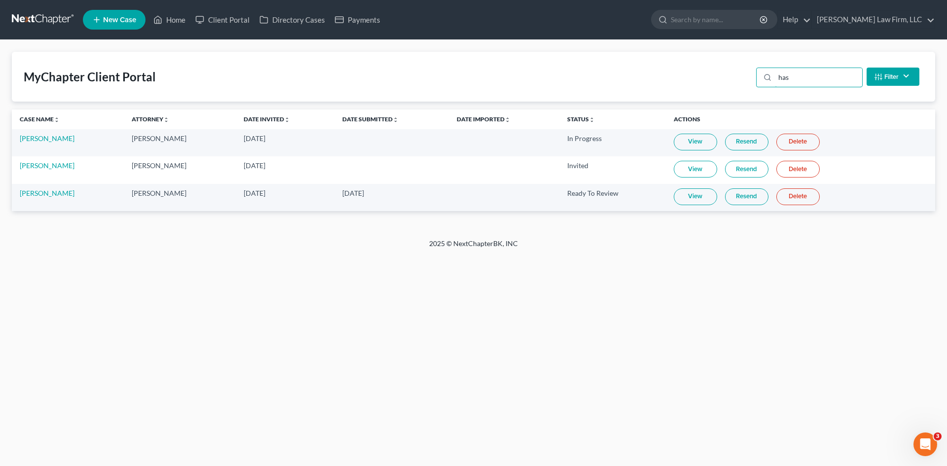
type input "has"
click at [716, 165] on link "View" at bounding box center [695, 169] width 43 height 17
click at [796, 164] on link "Delete" at bounding box center [797, 169] width 43 height 17
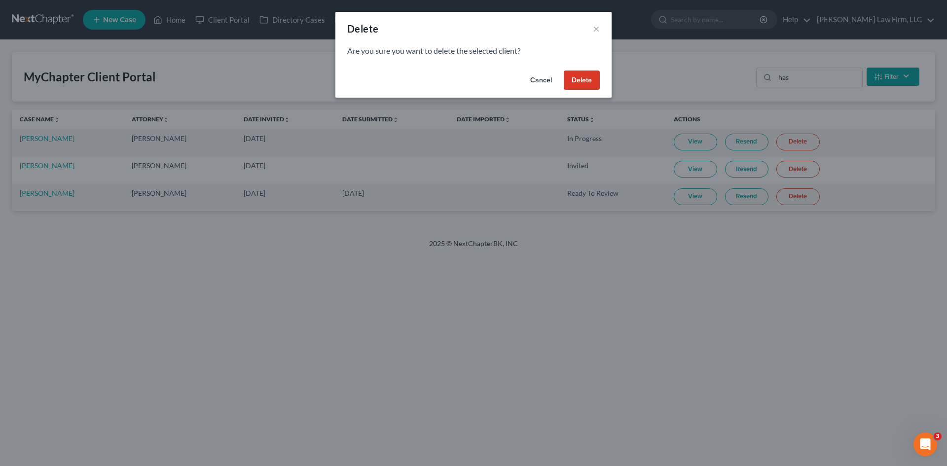
click at [570, 84] on button "Delete" at bounding box center [582, 81] width 36 height 20
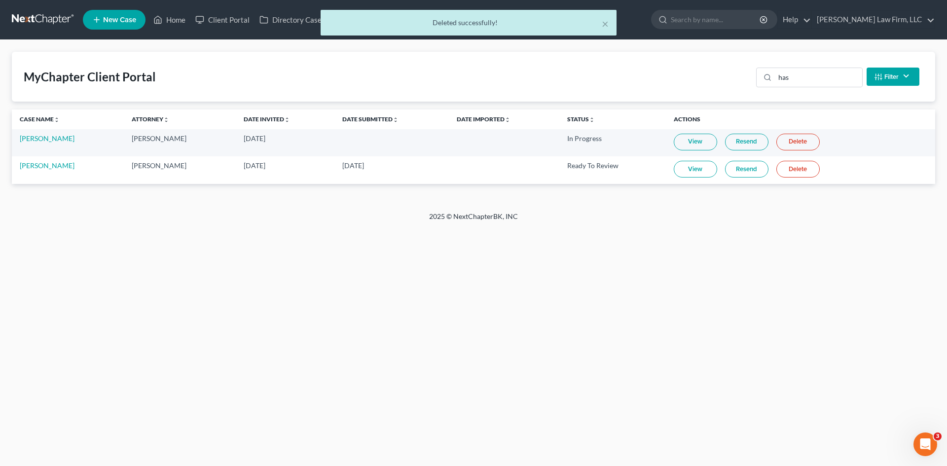
click at [686, 165] on link "View" at bounding box center [695, 169] width 43 height 17
